Goal: Information Seeking & Learning: Learn about a topic

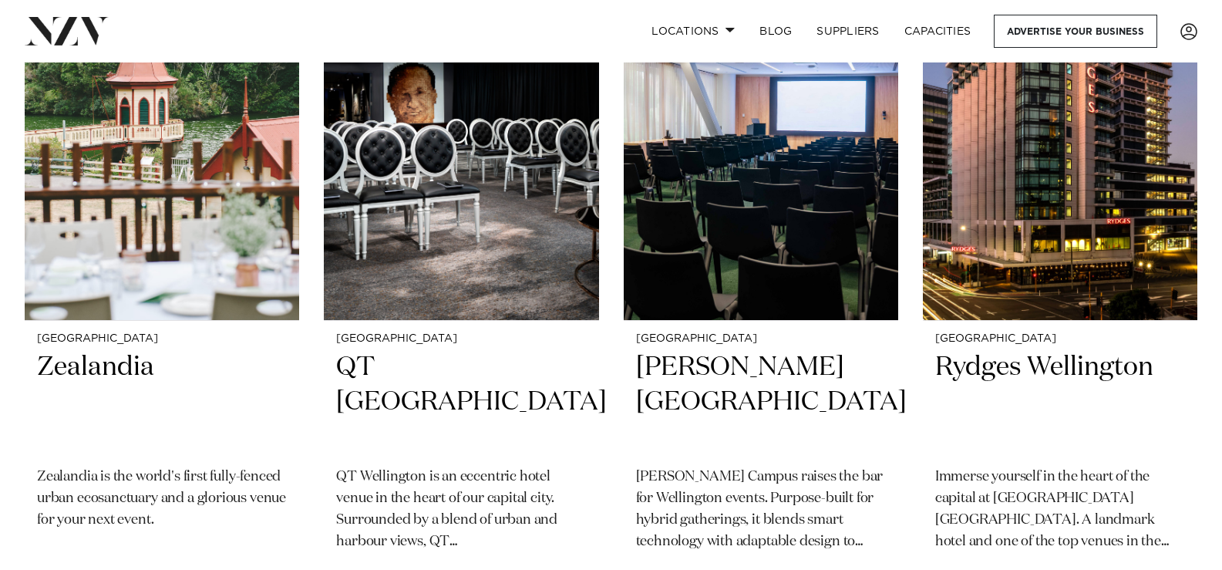
scroll to position [769, 0]
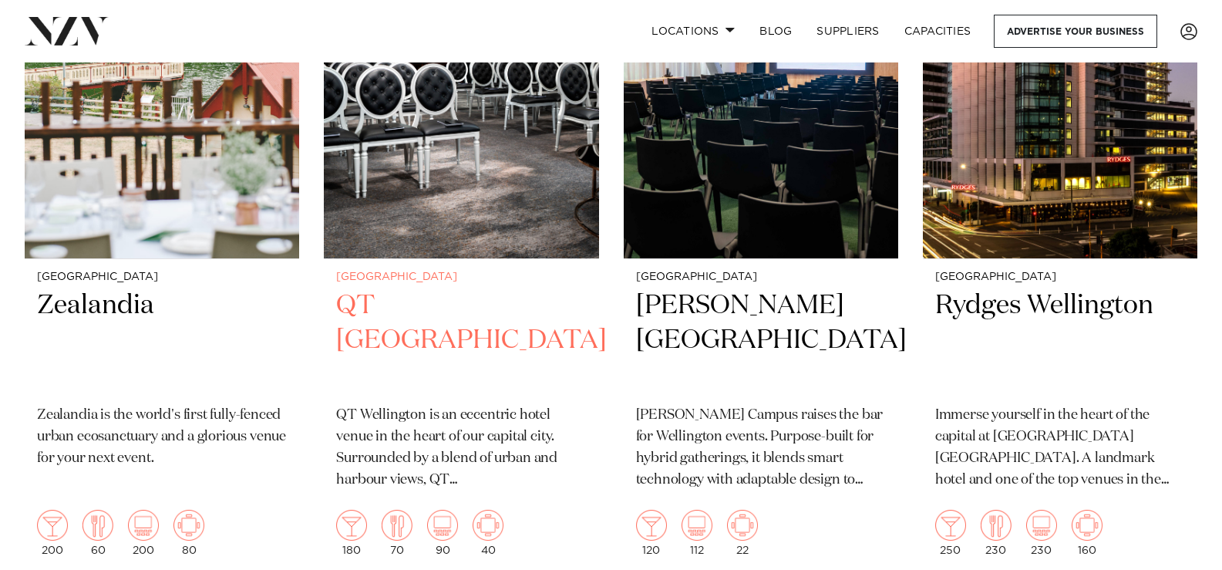
click at [455, 305] on h2 "QT [GEOGRAPHIC_DATA]" at bounding box center [461, 340] width 250 height 104
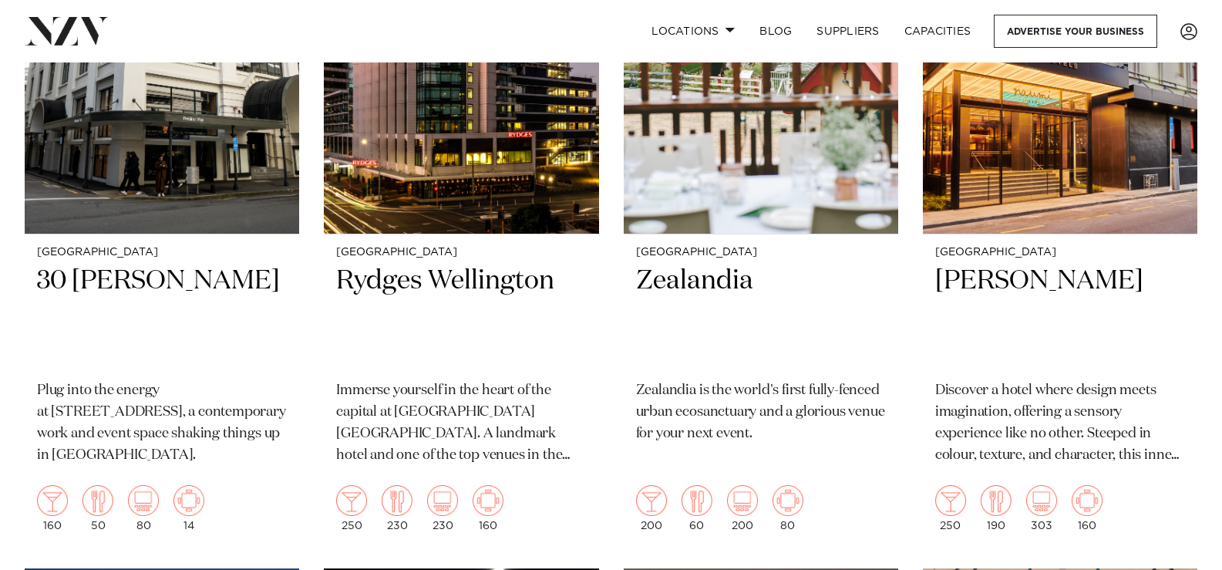
scroll to position [806, 0]
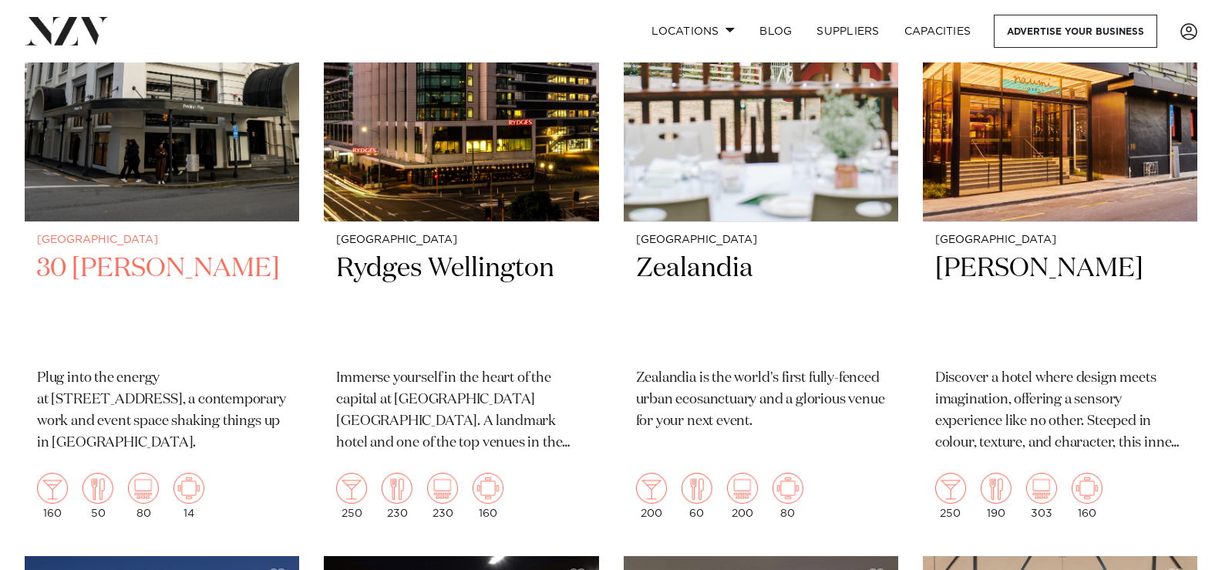
click at [106, 260] on h2 "30 [PERSON_NAME]" at bounding box center [162, 303] width 250 height 104
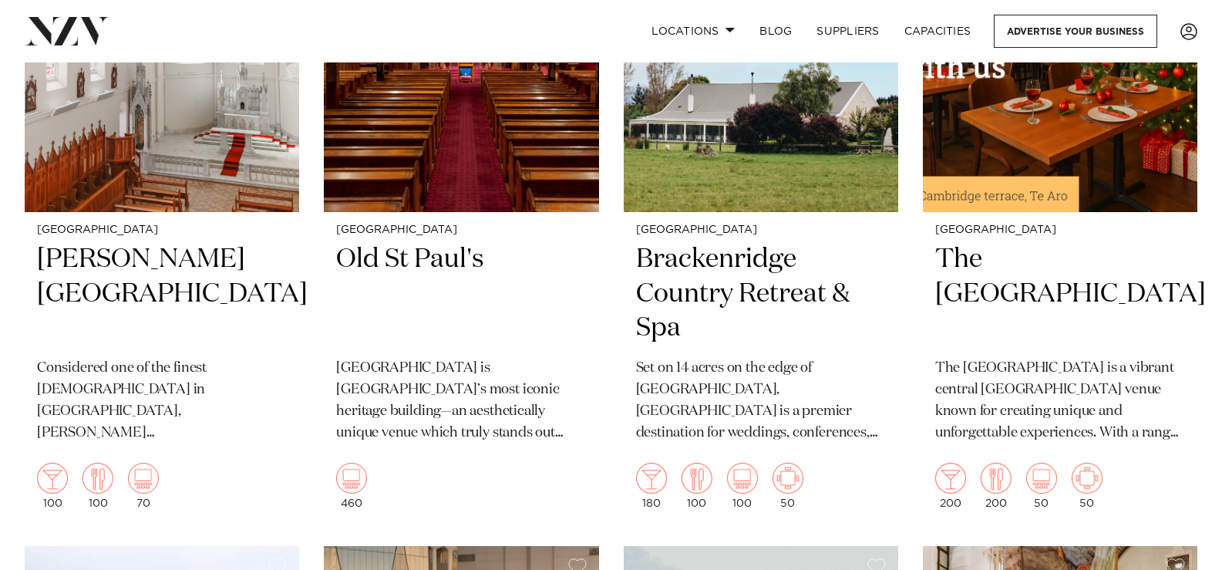
scroll to position [2208, 0]
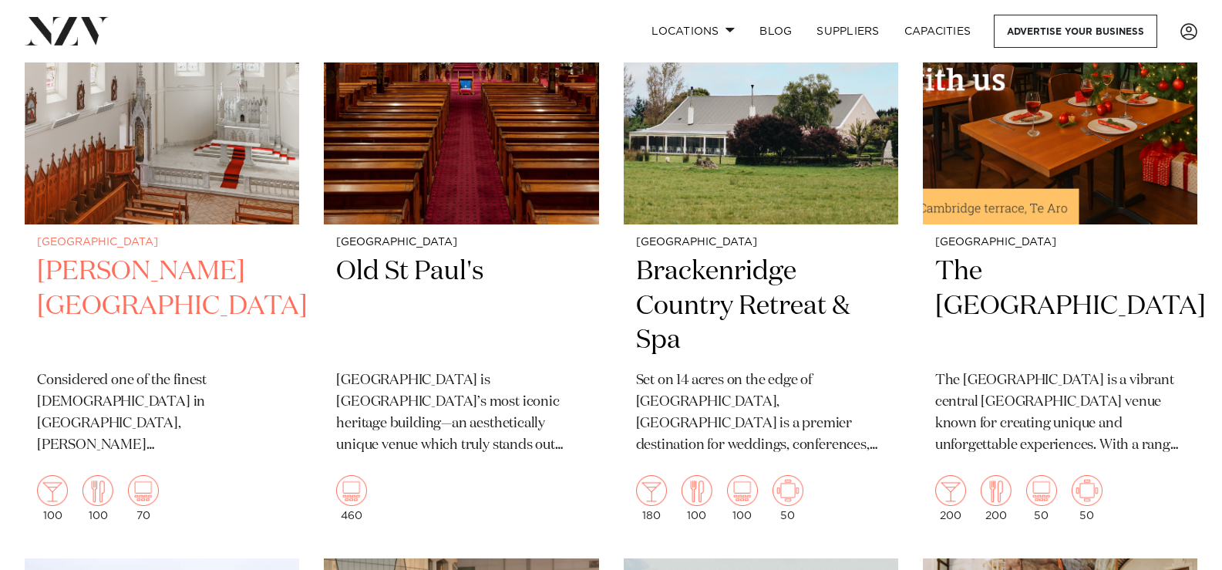
click at [130, 268] on h2 "[PERSON_NAME][GEOGRAPHIC_DATA]" at bounding box center [162, 306] width 250 height 104
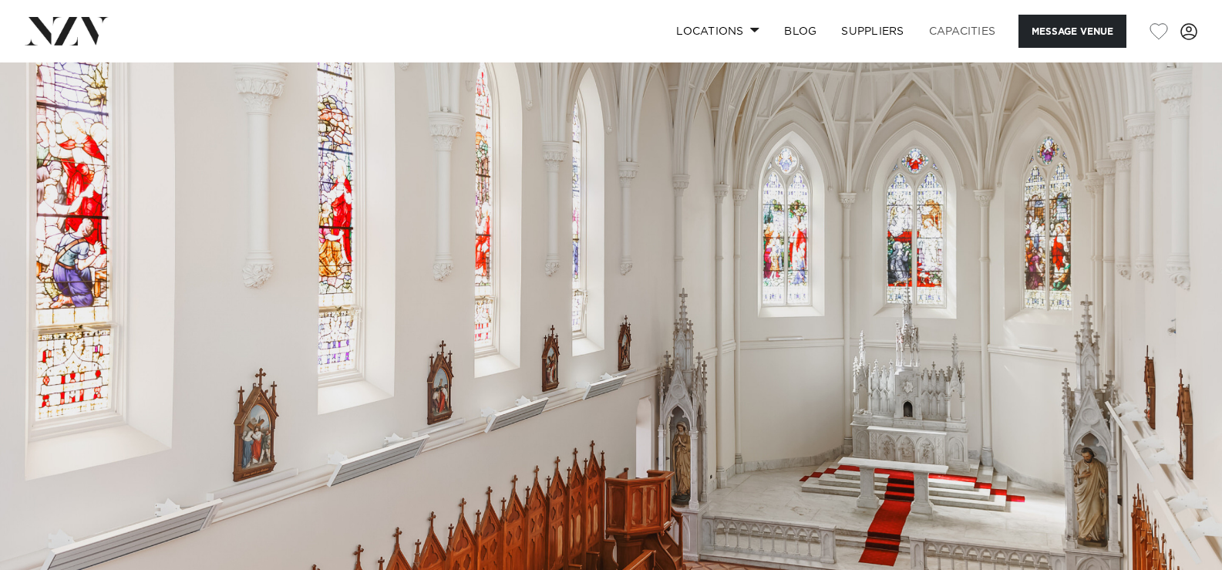
click at [956, 29] on link "Capacities" at bounding box center [962, 31] width 92 height 33
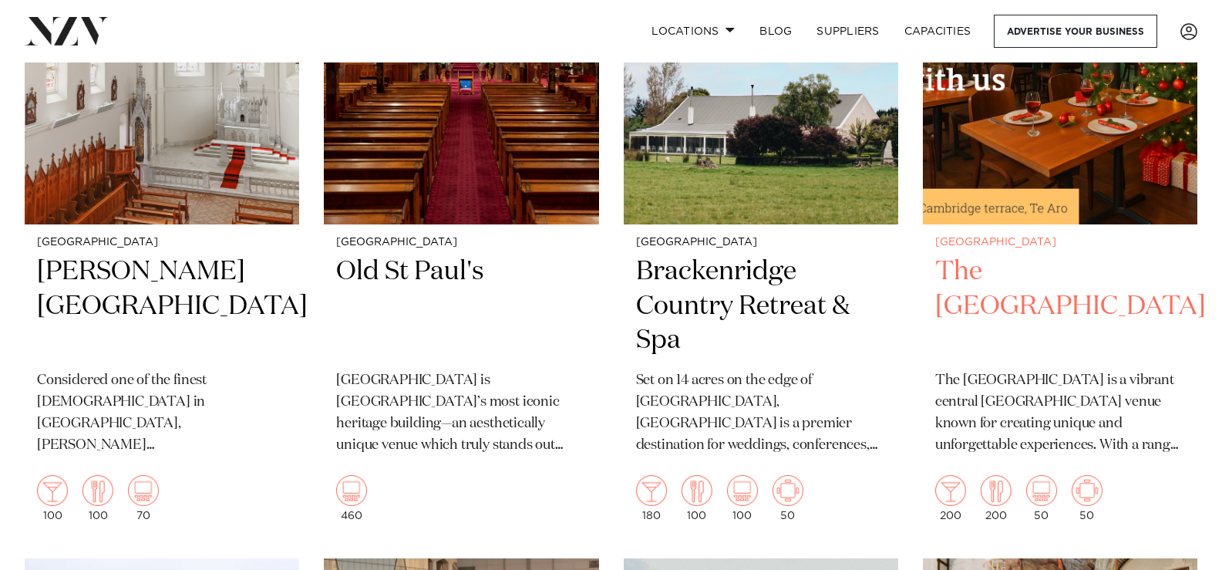
click at [975, 281] on h2 "The Cambridge Hotel" at bounding box center [1060, 306] width 250 height 104
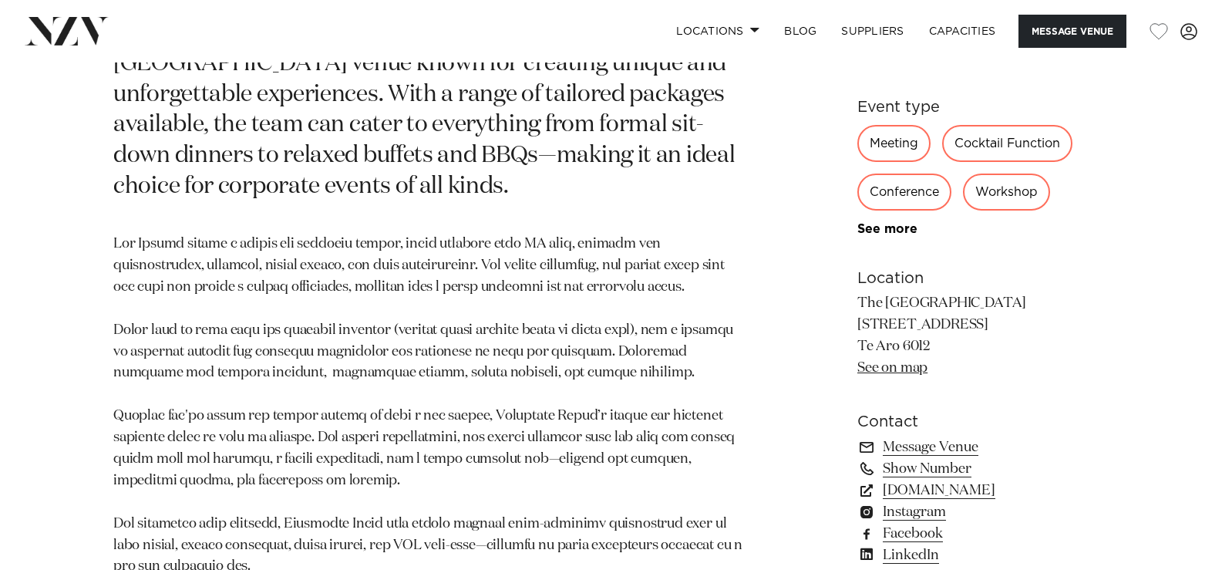
scroll to position [856, 0]
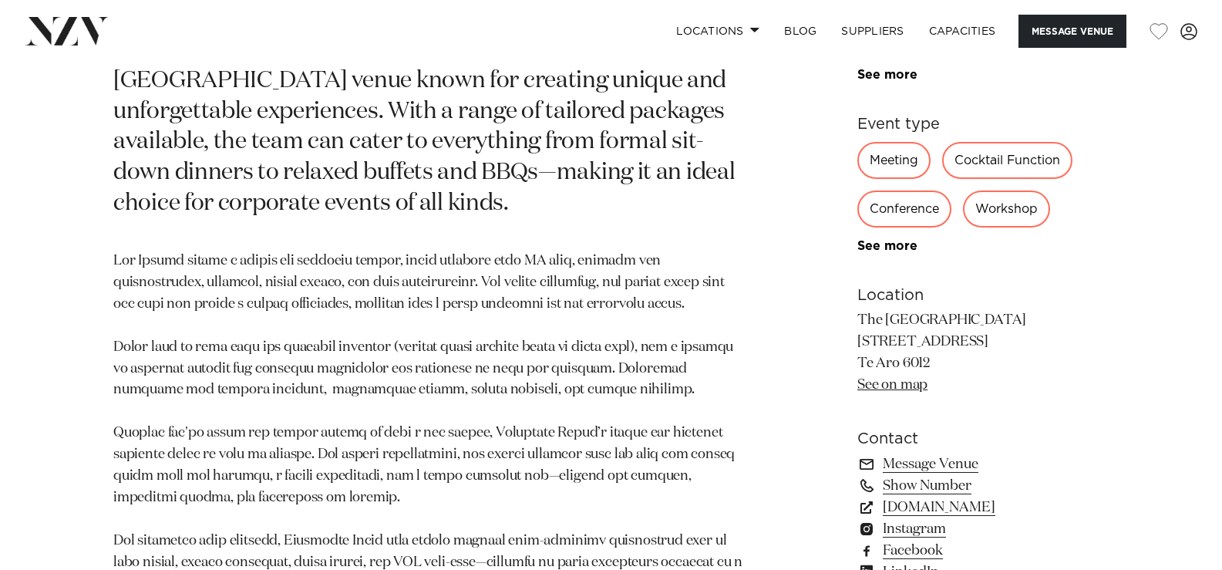
click at [897, 214] on div "Conference" at bounding box center [904, 208] width 94 height 37
click at [913, 210] on div "Conference" at bounding box center [904, 208] width 94 height 37
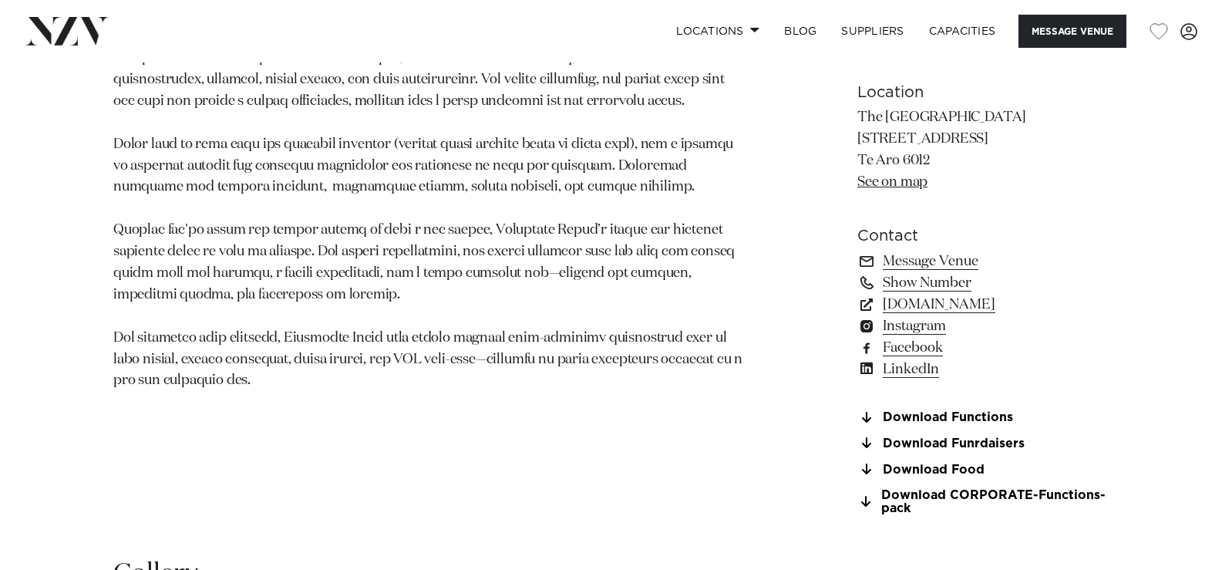
scroll to position [1115, 0]
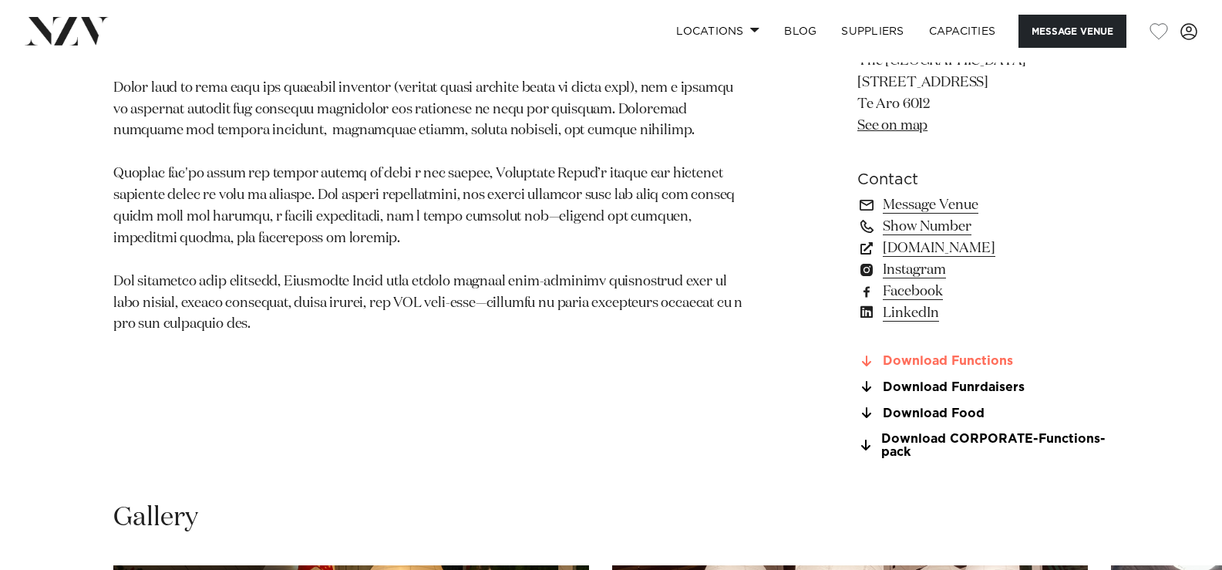
click at [926, 359] on link "Download Functions" at bounding box center [982, 362] width 251 height 14
click at [933, 435] on link "Download CORPORATE-Functions-pack" at bounding box center [982, 445] width 251 height 26
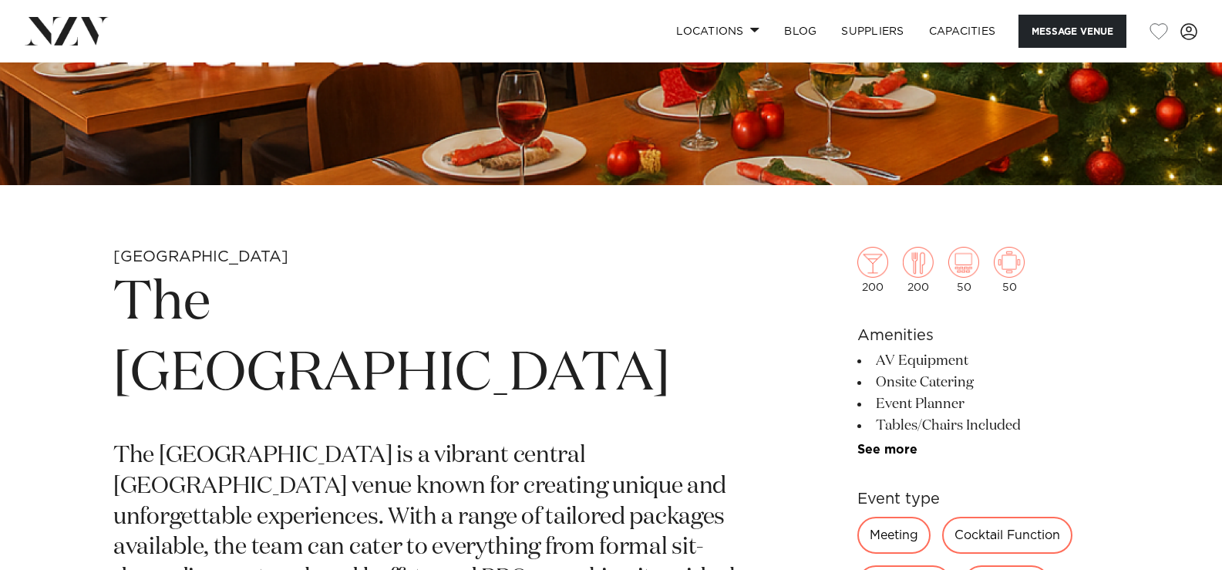
scroll to position [489, 0]
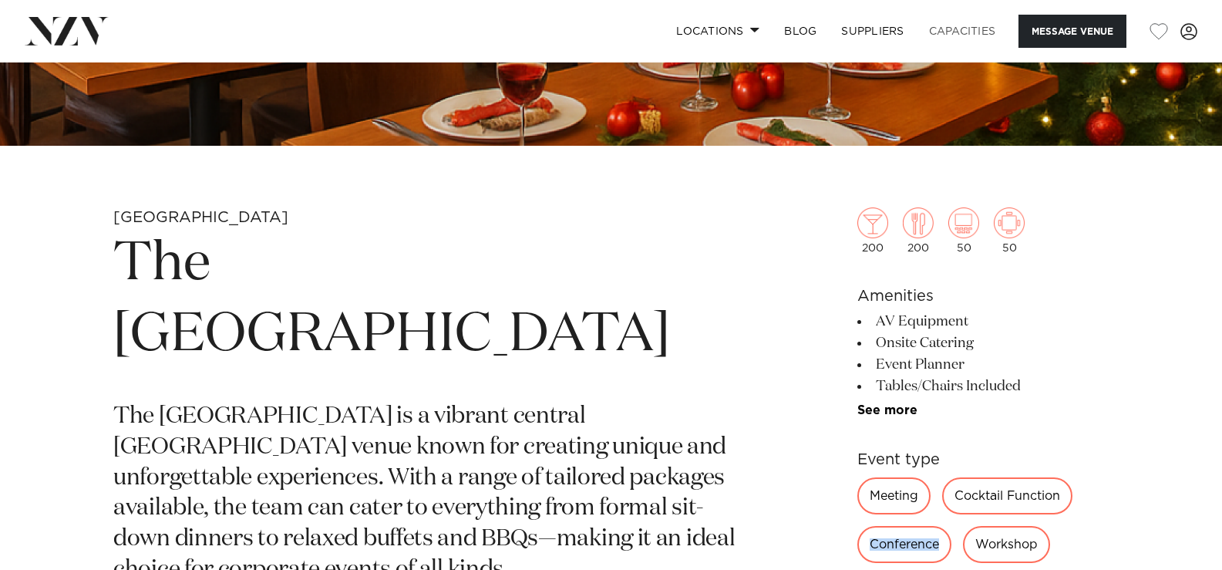
click at [957, 29] on link "Capacities" at bounding box center [962, 31] width 92 height 33
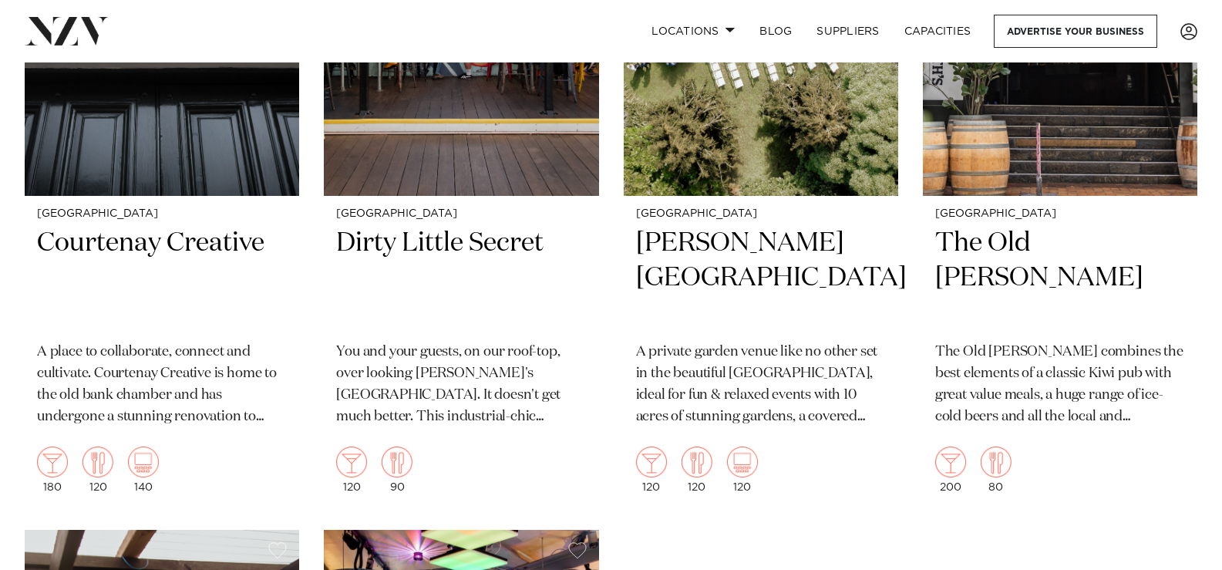
scroll to position [5762, 0]
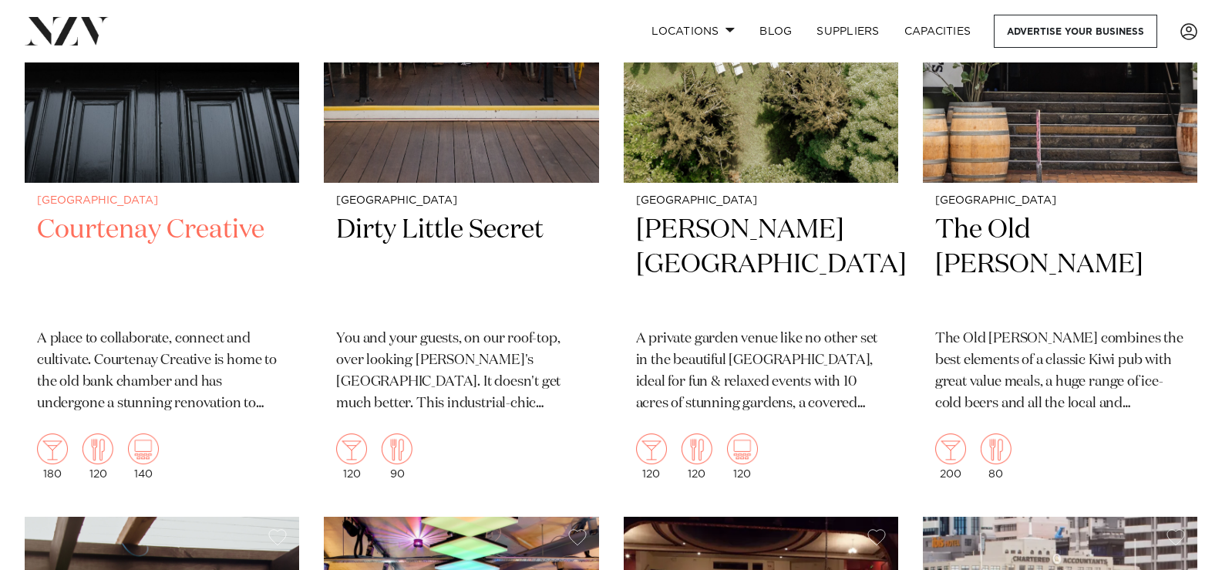
click at [105, 223] on h2 "Courtenay Creative" at bounding box center [162, 265] width 250 height 104
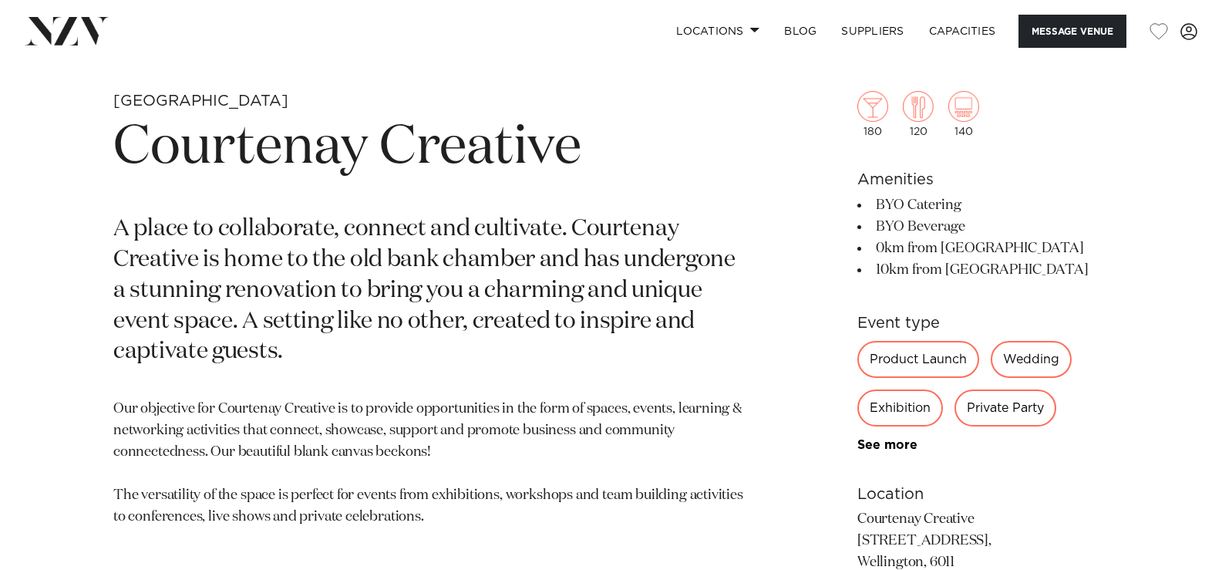
scroll to position [588, 0]
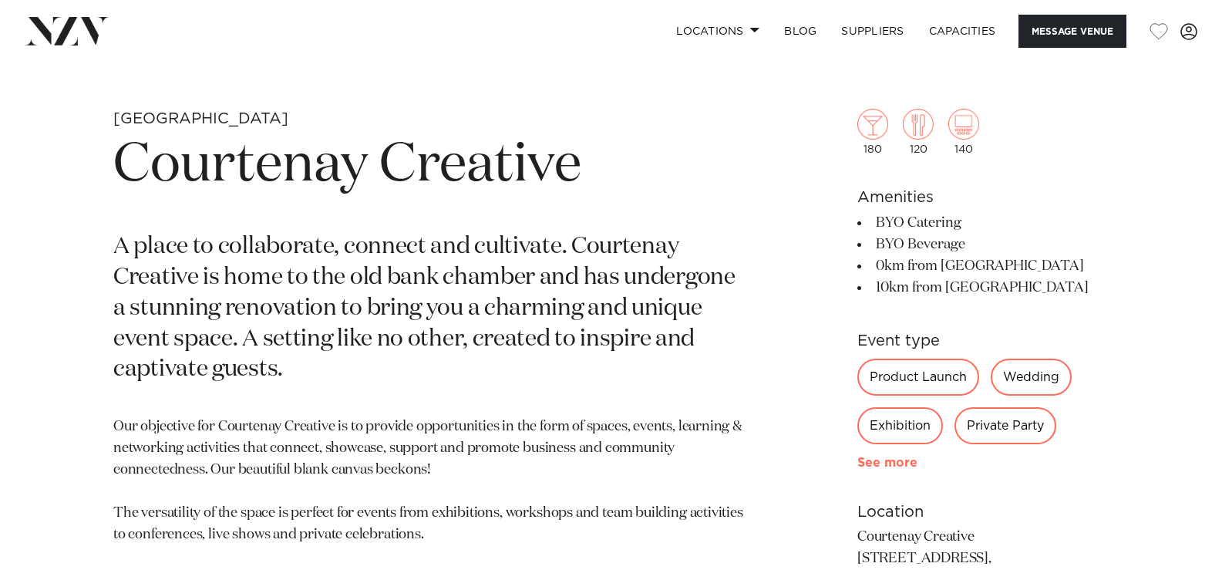
click at [879, 460] on link "See more" at bounding box center [917, 462] width 120 height 12
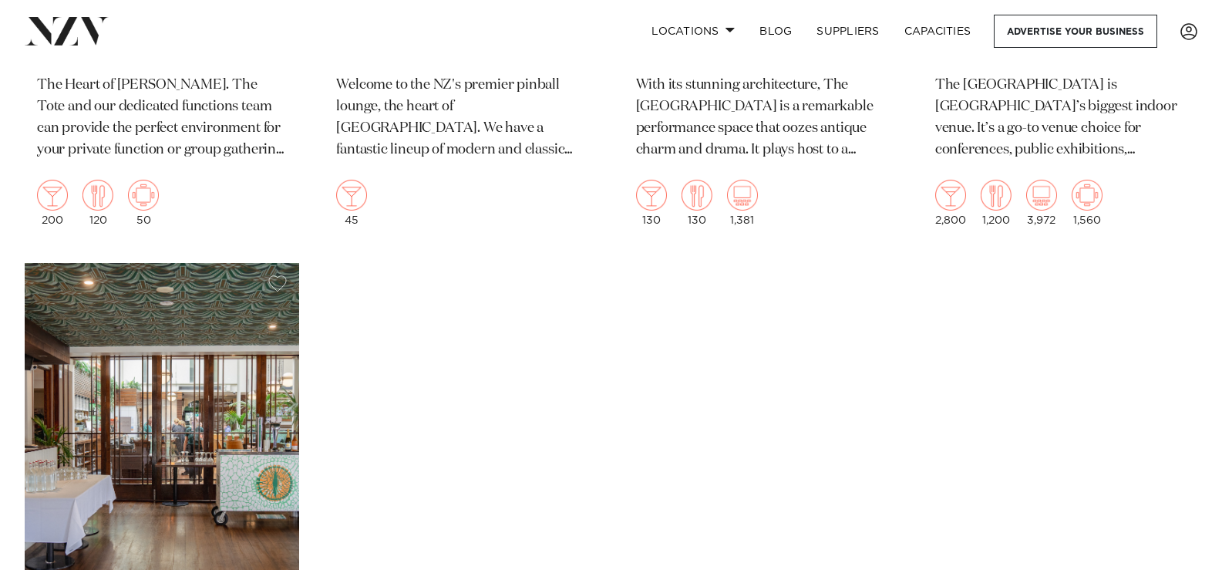
scroll to position [6928, 0]
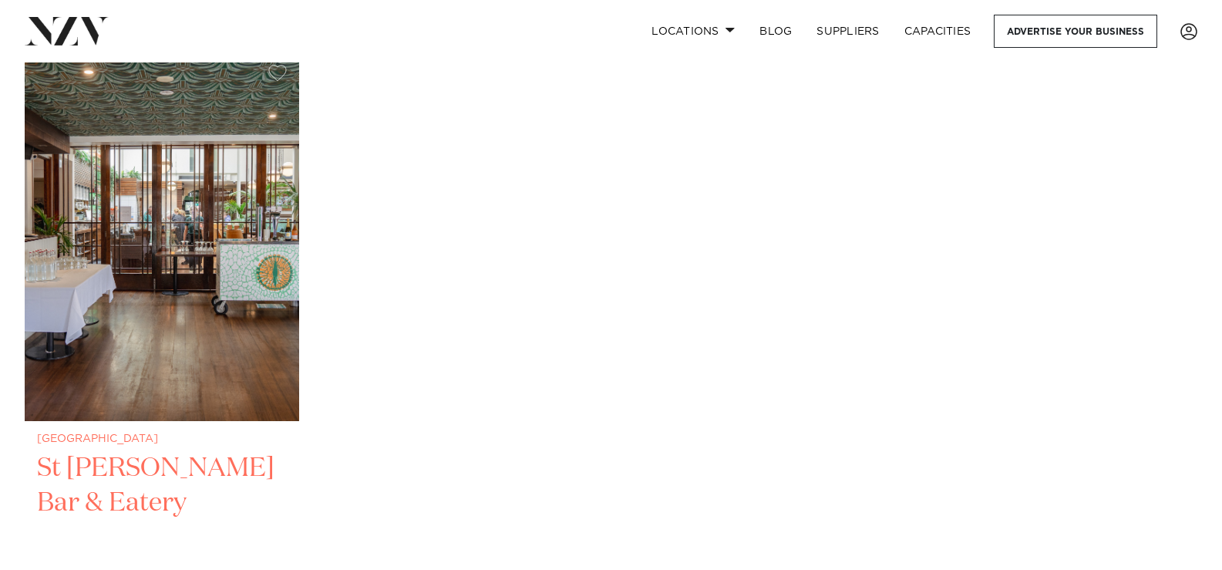
click at [95, 472] on h2 "St [PERSON_NAME] Bar & Eatery" at bounding box center [162, 503] width 250 height 104
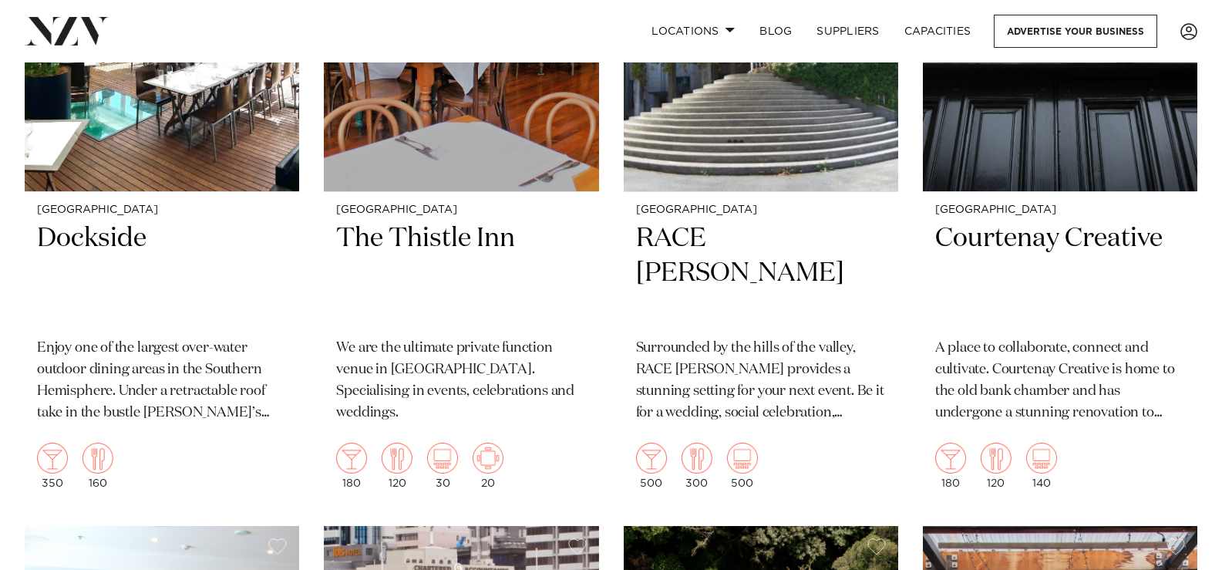
scroll to position [4988, 0]
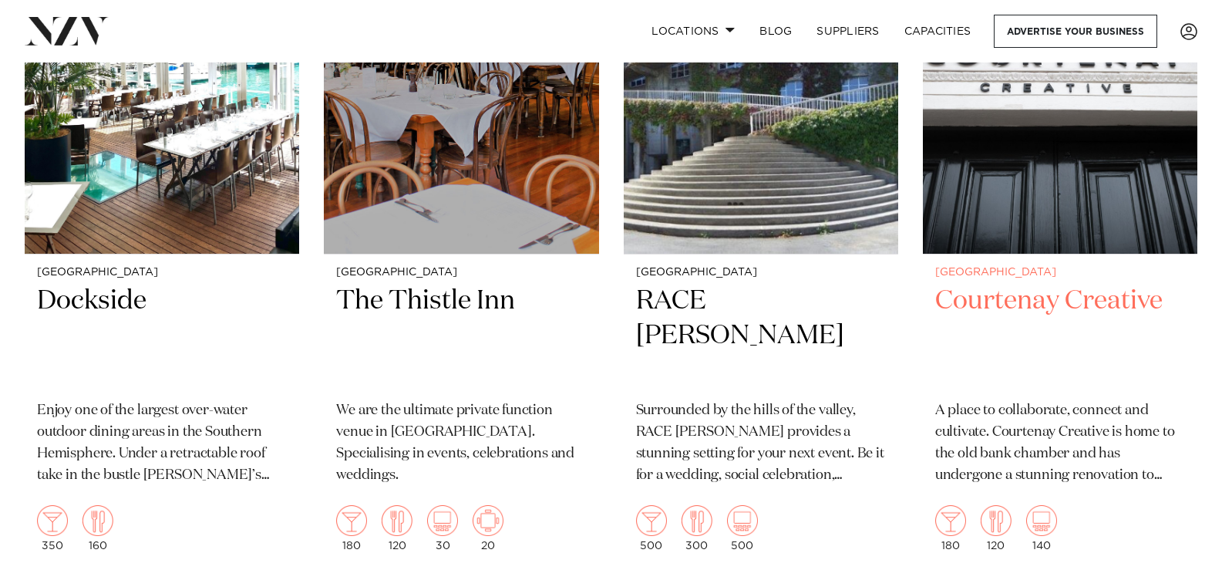
click at [1039, 294] on h2 "Courtenay Creative" at bounding box center [1060, 336] width 250 height 104
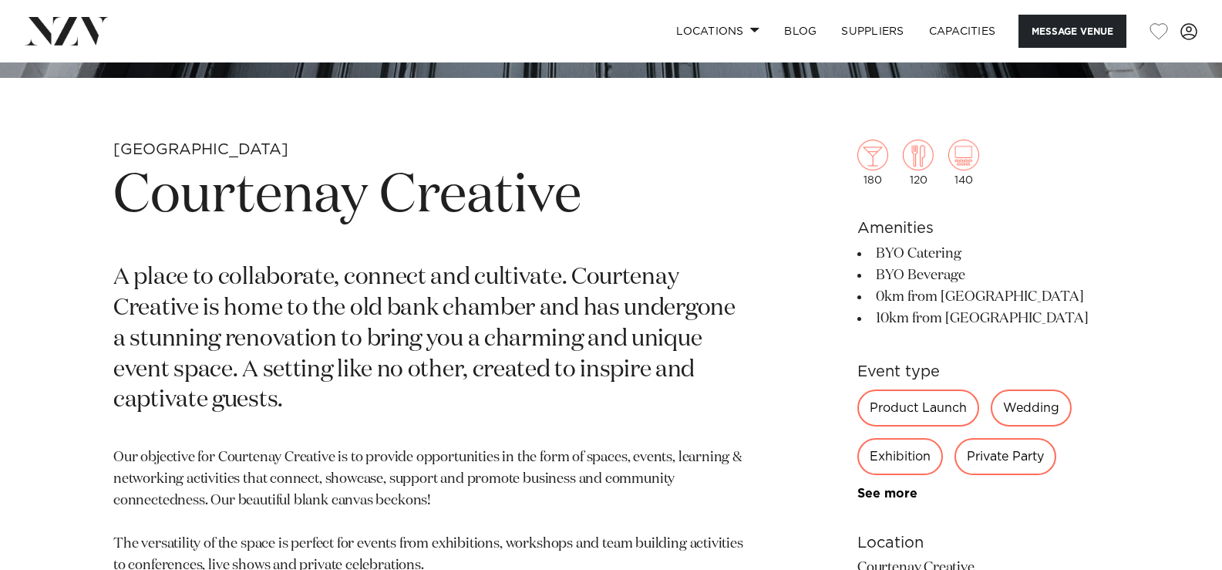
scroll to position [593, 0]
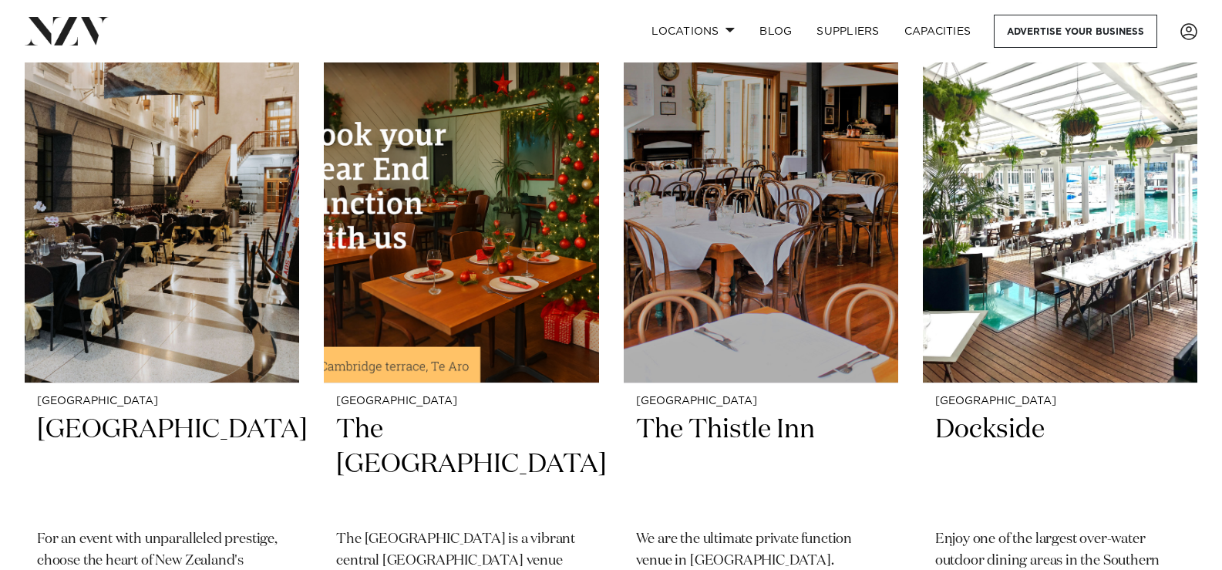
scroll to position [4255, 0]
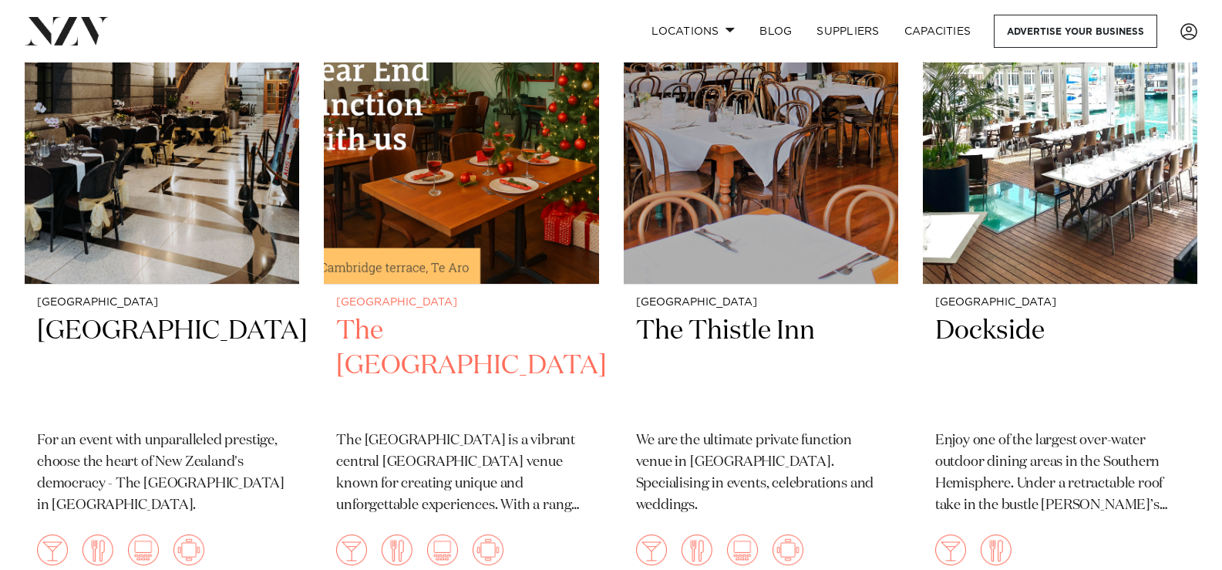
click at [388, 338] on h2 "The Cambridge Hotel" at bounding box center [461, 366] width 250 height 104
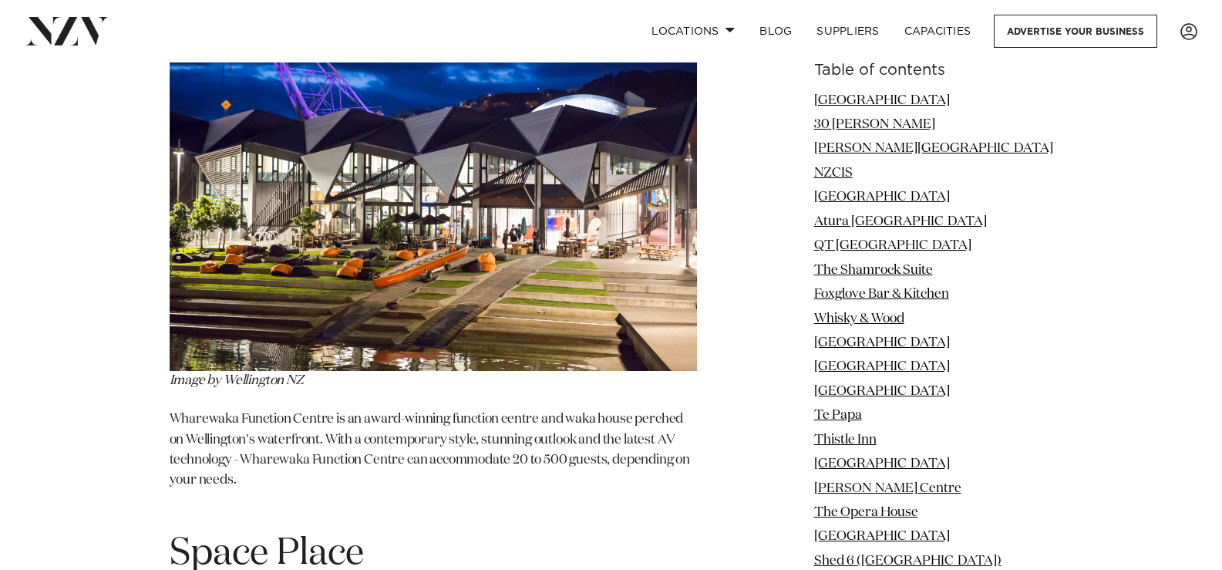
scroll to position [15183, 0]
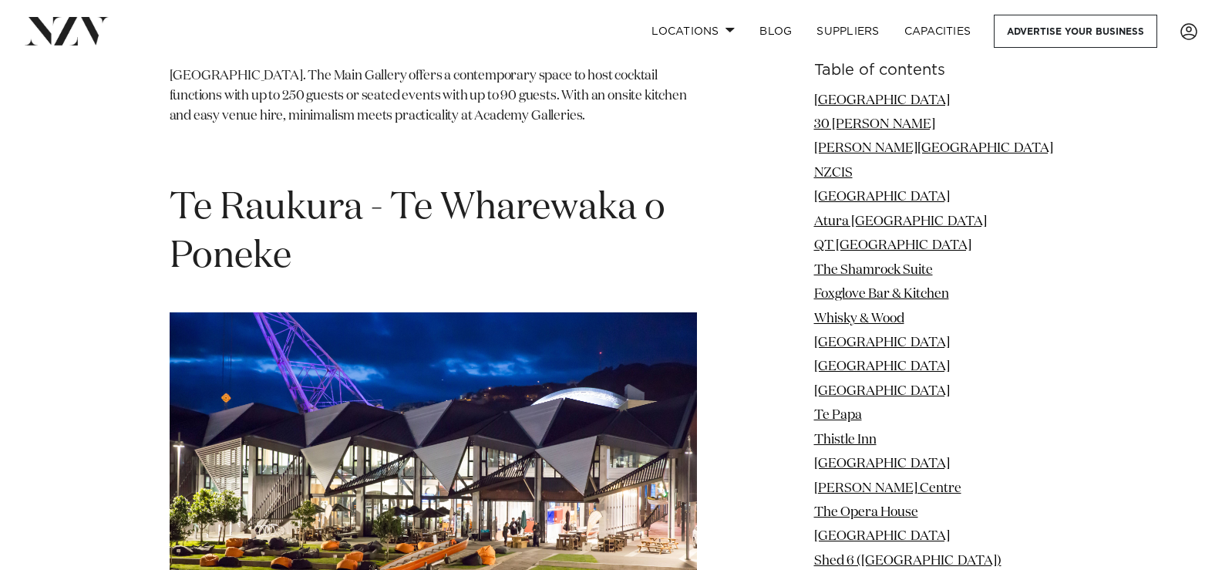
click at [459, 312] on img at bounding box center [433, 487] width 527 height 351
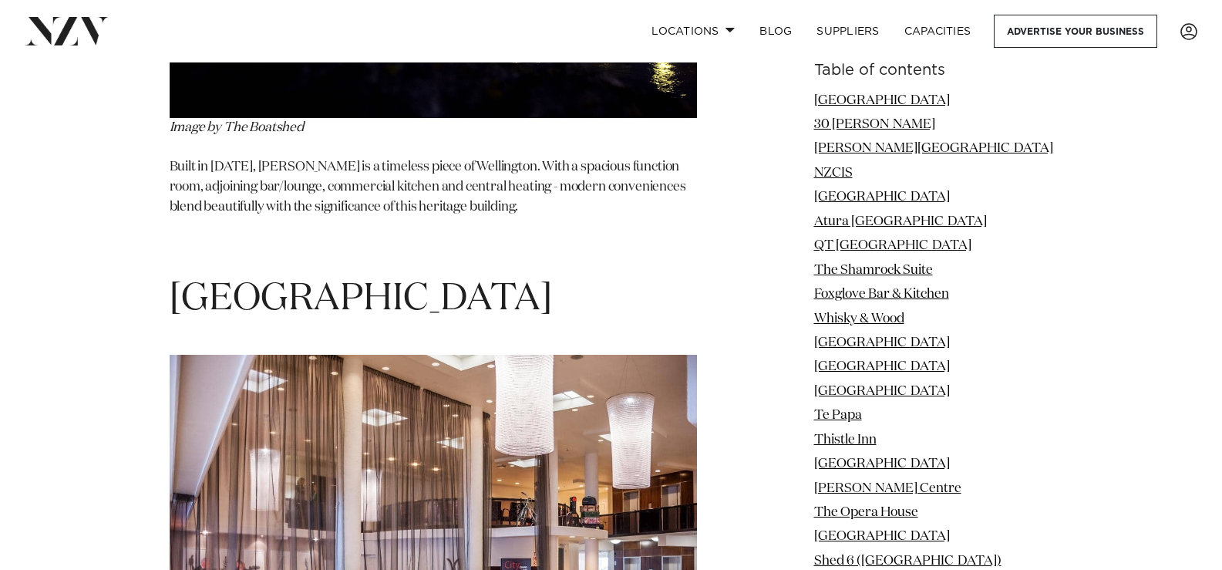
scroll to position [25115, 0]
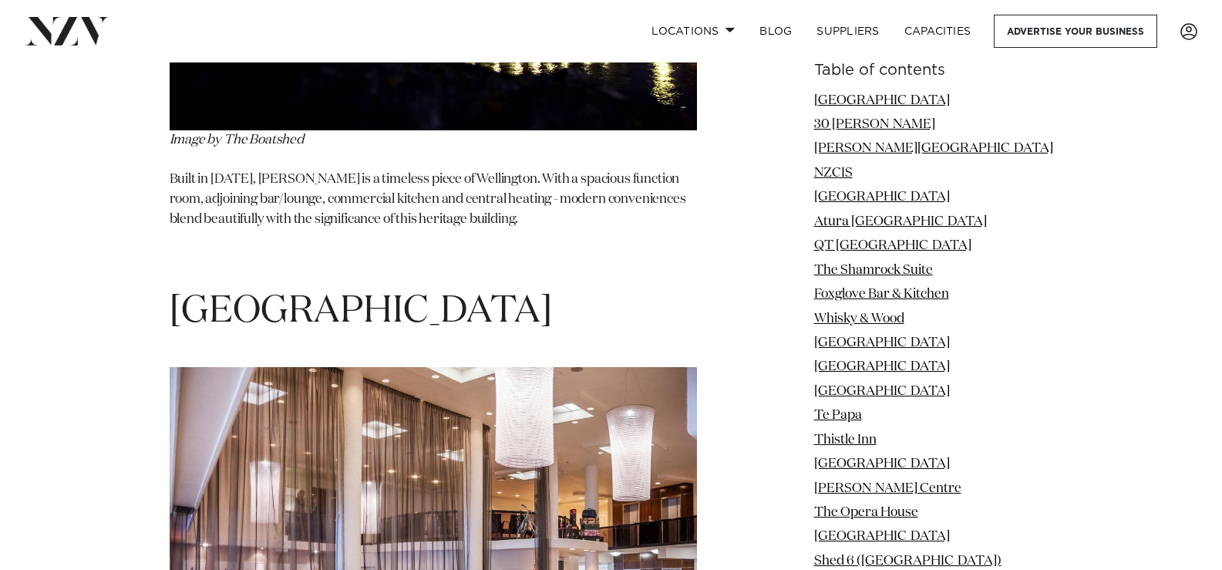
click at [408, 367] on img at bounding box center [433, 542] width 527 height 351
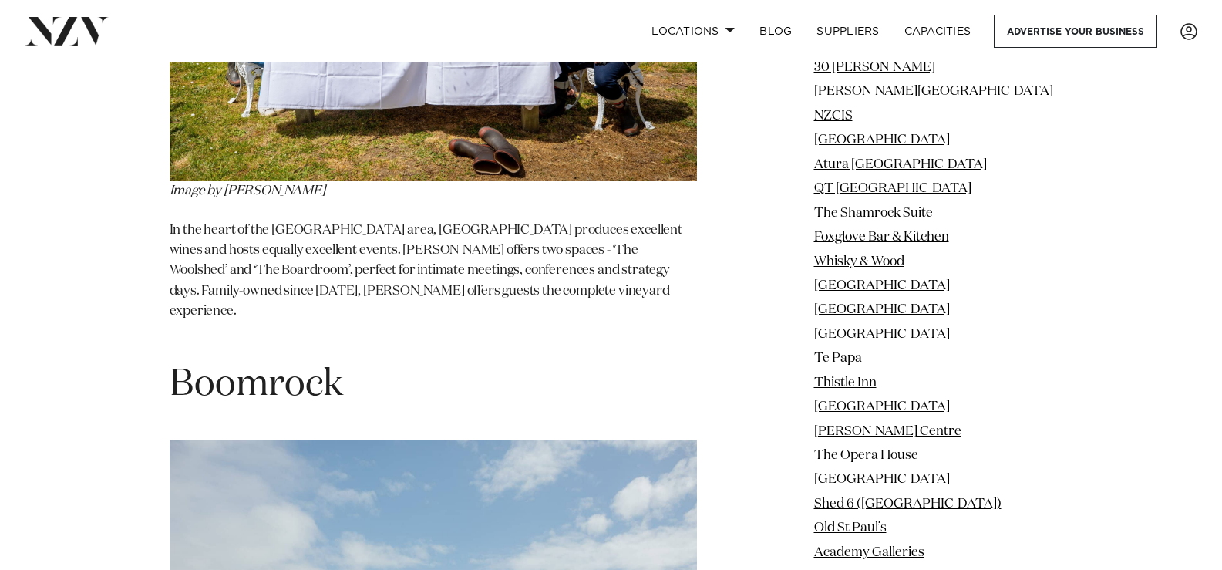
scroll to position [27134, 0]
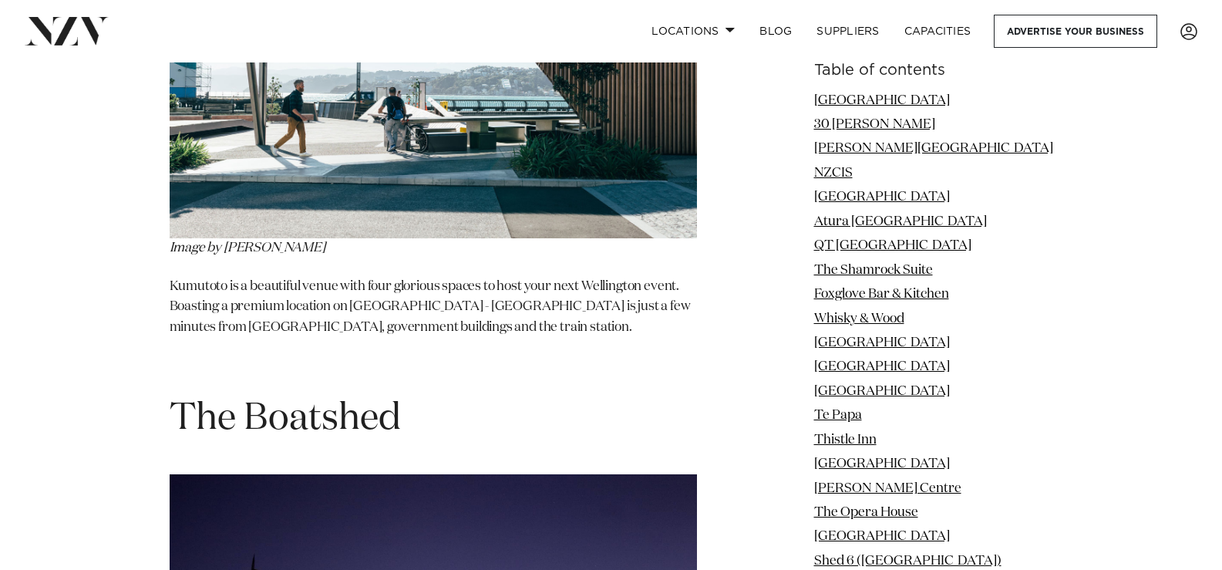
scroll to position [24414, 0]
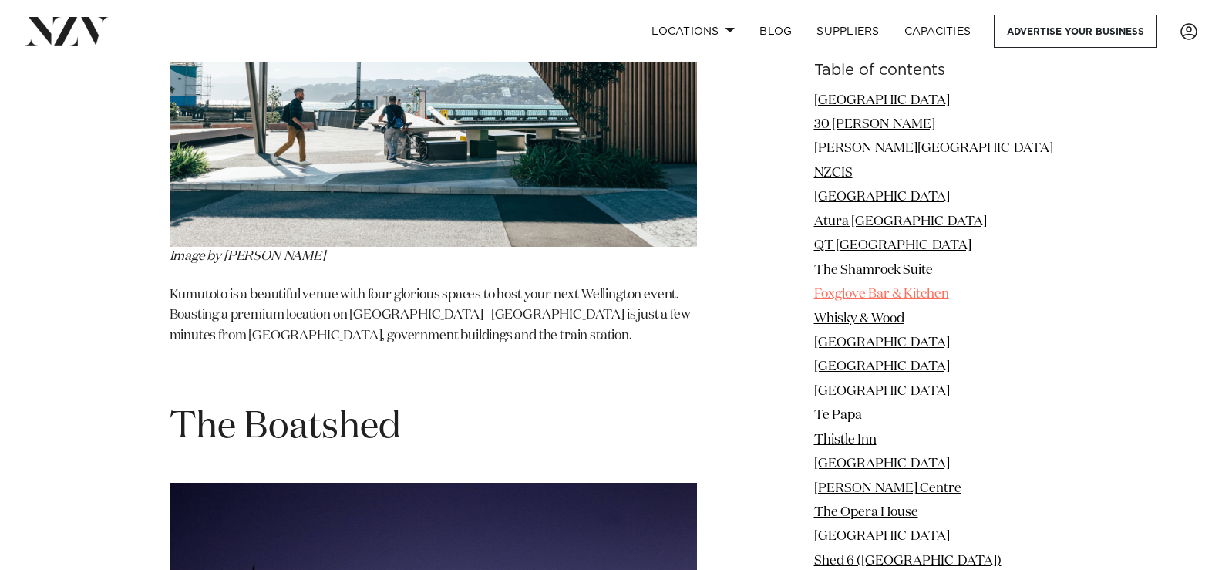
click at [899, 294] on link "Foxglove Bar & Kitchen" at bounding box center [881, 294] width 135 height 13
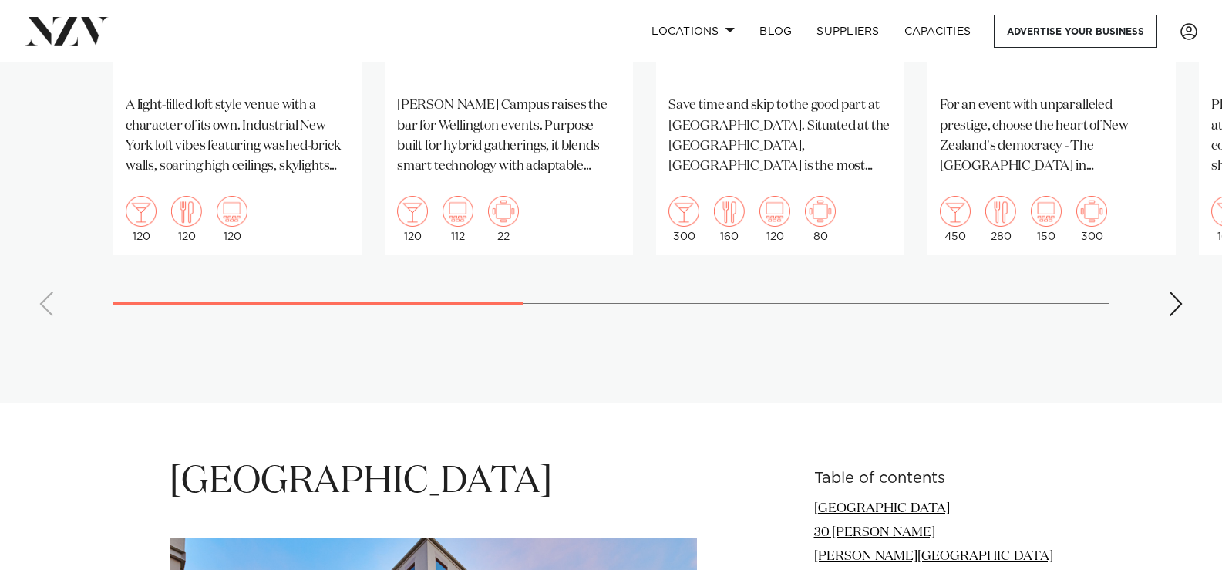
scroll to position [1199, 0]
